Goal: Task Accomplishment & Management: Manage account settings

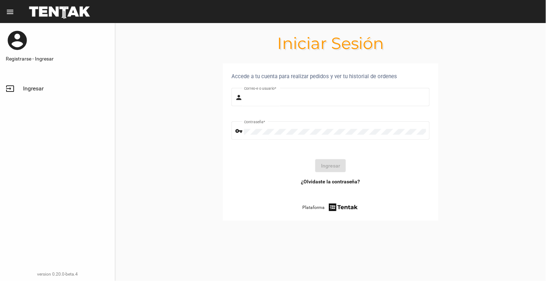
type input "[EMAIL_ADDRESS][DOMAIN_NAME]"
click at [334, 172] on button "Ingresar" at bounding box center [331, 165] width 31 height 13
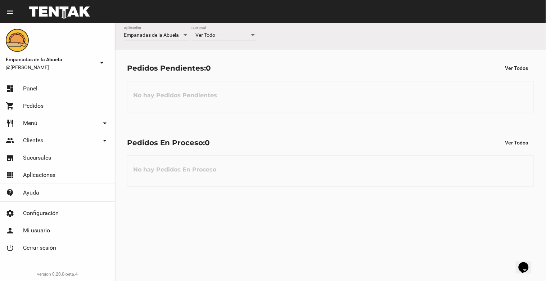
click at [250, 36] on div at bounding box center [253, 35] width 6 height 6
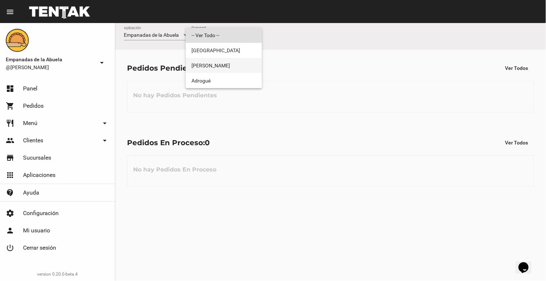
click at [250, 61] on span "[PERSON_NAME]" at bounding box center [224, 65] width 65 height 15
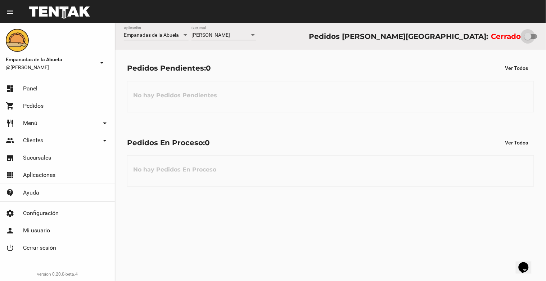
click at [530, 39] on div at bounding box center [528, 36] width 7 height 7
click at [528, 39] on input "checkbox" at bounding box center [528, 39] width 0 height 0
checkbox input "true"
